Goal: Task Accomplishment & Management: Manage account settings

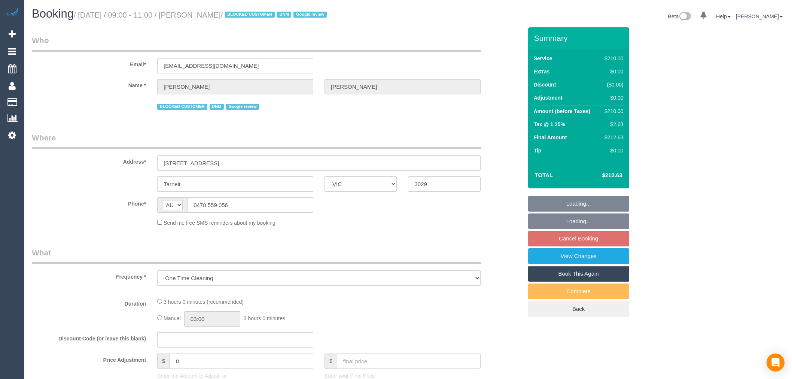
select select "VIC"
select select "number:27"
select select "number:14"
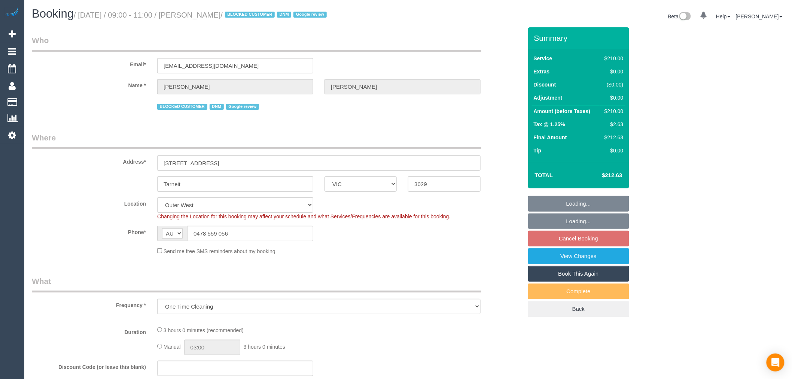
select select "string:stripe-pm_1RYJKE2GScqysDRVsh0LQe8I"
select select "180"
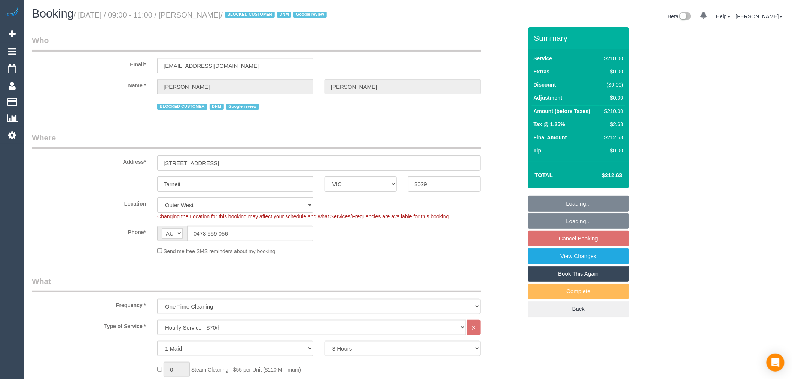
select select "object:1254"
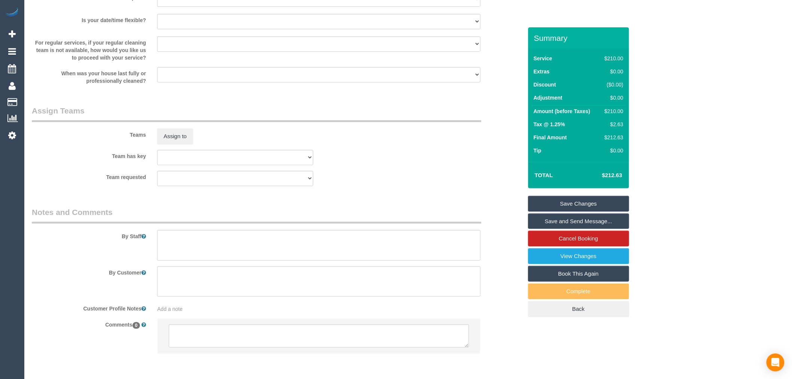
scroll to position [1115, 0]
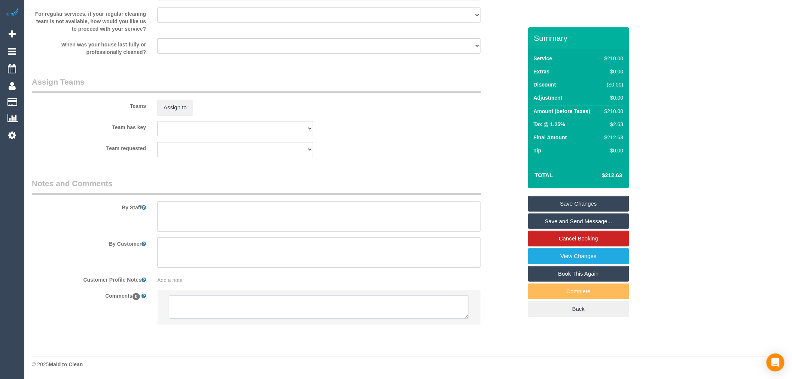
click at [313, 299] on textarea at bounding box center [319, 306] width 300 height 23
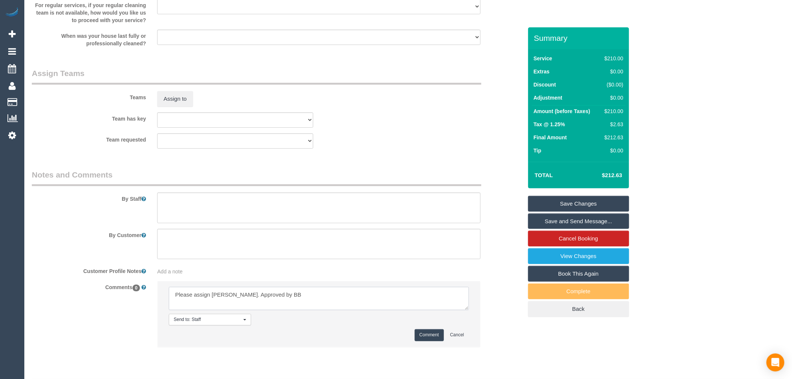
type textarea "Please assign Kerry. Approved by BB"
click at [430, 340] on button "Comment" at bounding box center [428, 335] width 29 height 12
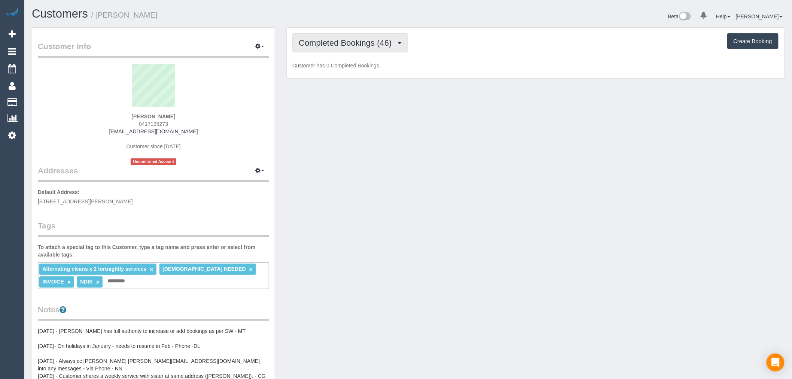
click at [393, 42] on span "Completed Bookings (46)" at bounding box center [347, 42] width 97 height 9
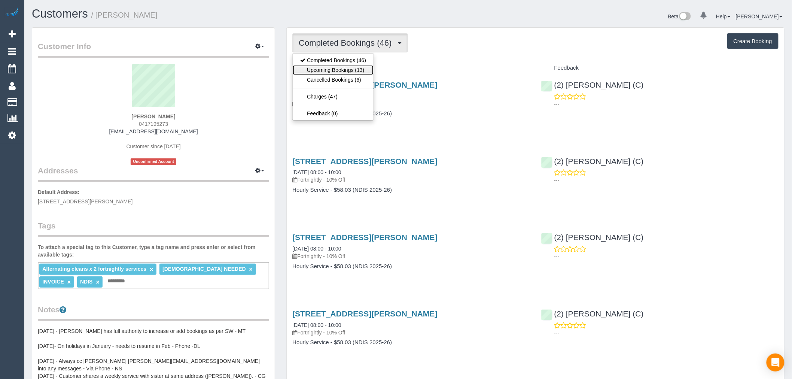
click at [363, 66] on link "Upcoming Bookings (13)" at bounding box center [333, 70] width 81 height 10
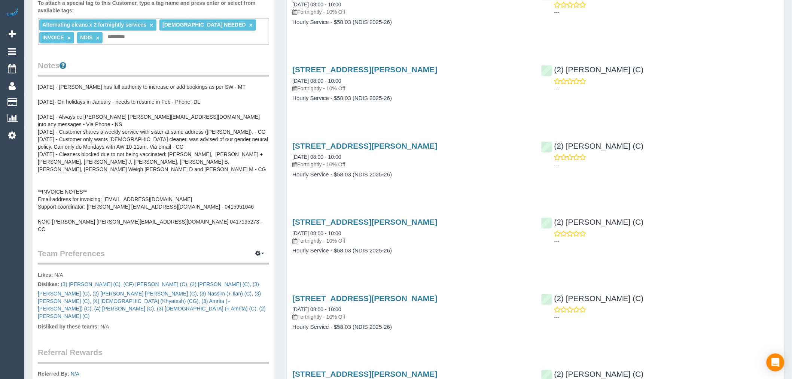
scroll to position [166, 0]
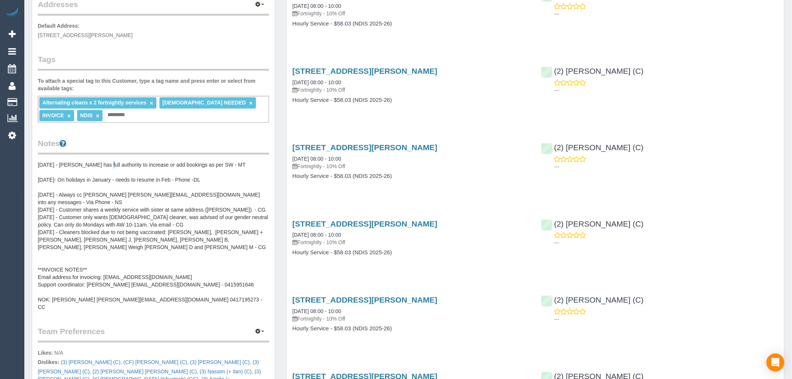
click at [96, 162] on pre "17/02/25 - Patricia Grillinzoni has full authority to increase or add bookings …" at bounding box center [153, 236] width 231 height 150
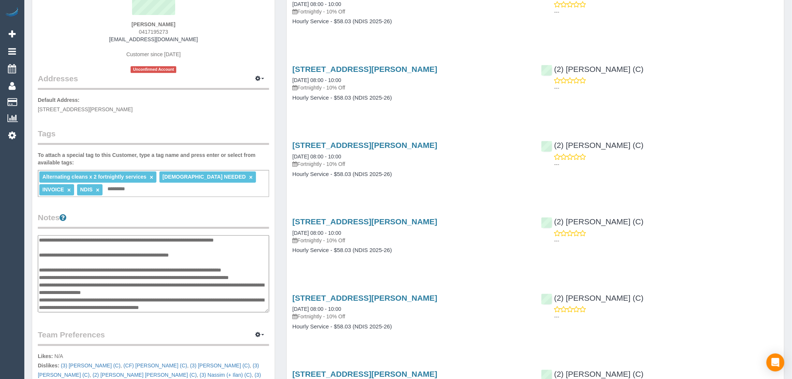
scroll to position [0, 0]
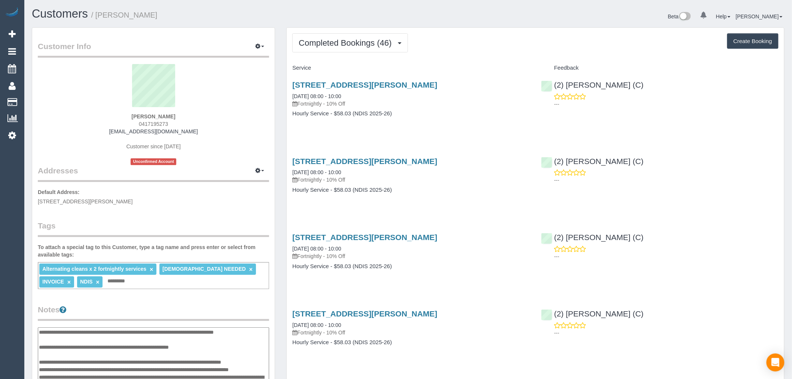
click at [92, 325] on div "Notes 17/02/25 - Patricia Grillinzoni has full authority to increase or add boo…" at bounding box center [153, 355] width 231 height 102
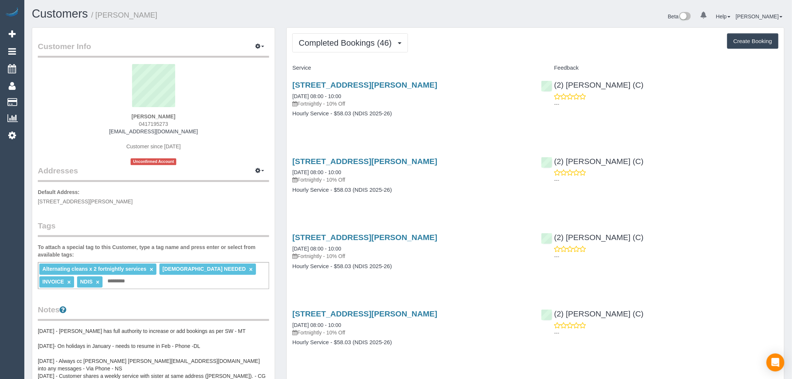
click at [163, 110] on sui-profile-pic at bounding box center [153, 88] width 220 height 49
click at [169, 126] on div "Alicia Grillinzoni 0417195273 pgrillin@bigpond.com Customer since 2023 Unconfir…" at bounding box center [153, 114] width 231 height 101
click at [168, 119] on strong "Alicia Grillinzoni" at bounding box center [153, 116] width 44 height 6
click at [168, 118] on strong "Alicia Grillinzoni" at bounding box center [153, 116] width 44 height 6
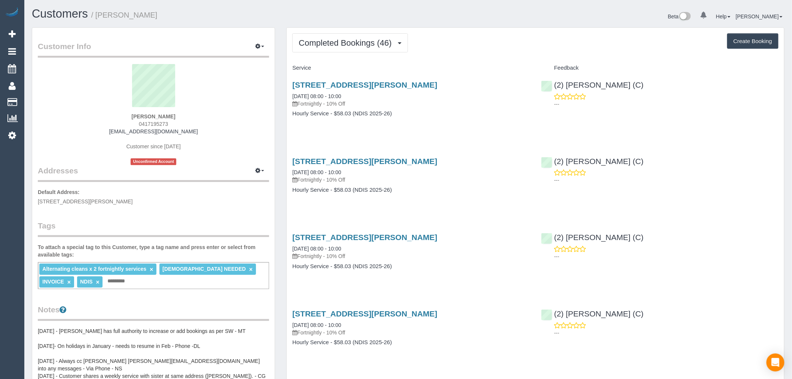
click at [167, 114] on strong "Alicia Grillinzoni" at bounding box center [153, 116] width 44 height 6
click at [168, 114] on strong "Alicia Grillinzoni" at bounding box center [153, 116] width 44 height 6
click at [168, 119] on div "Alicia Grillinzoni 0417195273 pgrillin@bigpond.com Customer since 2023 Unconfir…" at bounding box center [153, 114] width 231 height 101
click at [166, 120] on div "Alicia Grillinzoni 0417195273 pgrillin@bigpond.com Customer since 2023 Unconfir…" at bounding box center [153, 114] width 231 height 101
click at [166, 115] on strong "Alicia Grillinzoni" at bounding box center [153, 116] width 44 height 6
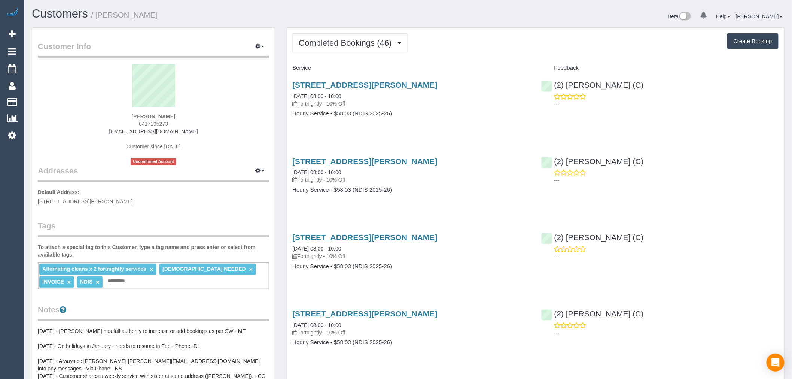
click at [166, 115] on strong "Alicia Grillinzoni" at bounding box center [153, 116] width 44 height 6
copy strong "Grillinzoni"
click at [313, 47] on span "Completed Bookings (46)" at bounding box center [347, 42] width 97 height 9
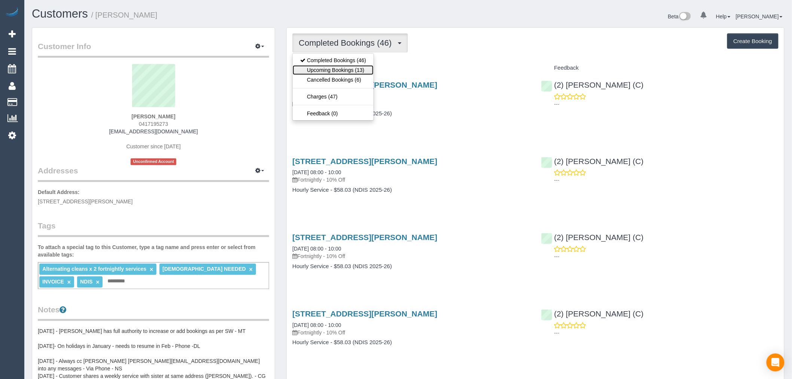
click at [356, 68] on link "Upcoming Bookings (13)" at bounding box center [333, 70] width 81 height 10
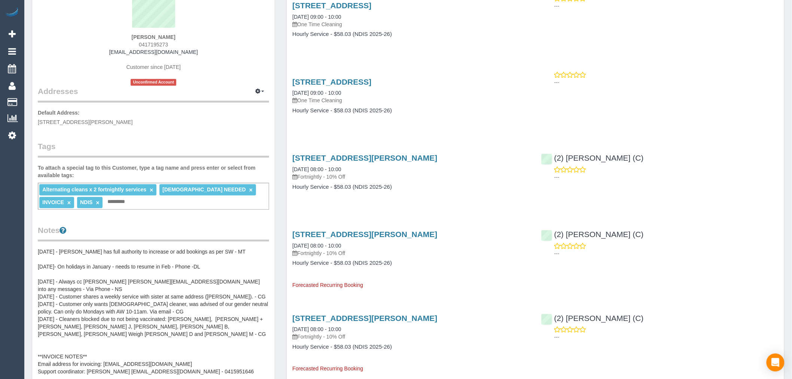
scroll to position [83, 0]
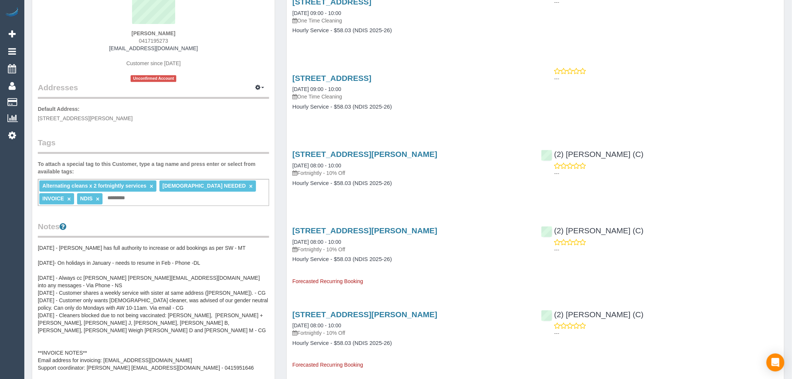
click at [182, 39] on div "Alicia Grillinzoni 0417195273 pgrillin@bigpond.com Customer since 2023 Unconfir…" at bounding box center [153, 31] width 231 height 101
drag, startPoint x: 181, startPoint y: 33, endPoint x: 129, endPoint y: 36, distance: 52.1
click at [129, 36] on div "Alicia Grillinzoni 0417195273 pgrillin@bigpond.com Customer since 2023 Unconfir…" at bounding box center [153, 31] width 231 height 101
copy strong "Alicia Grillinzoni"
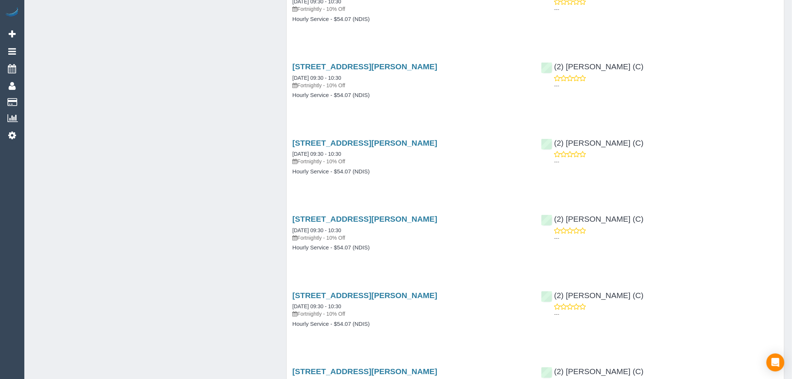
scroll to position [2054, 0]
